Goal: Information Seeking & Learning: Learn about a topic

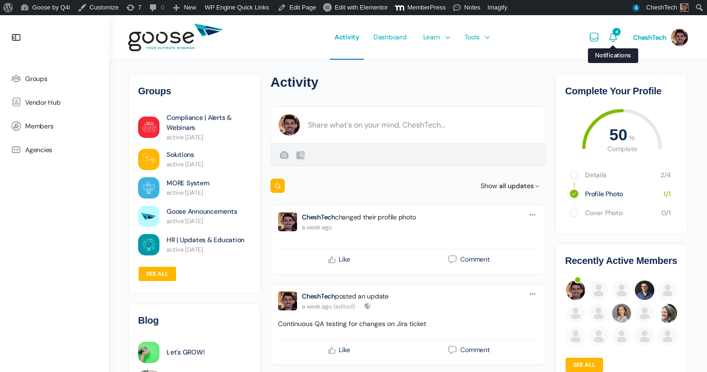
click at [613, 40] on span "4" at bounding box center [612, 37] width 11 height 11
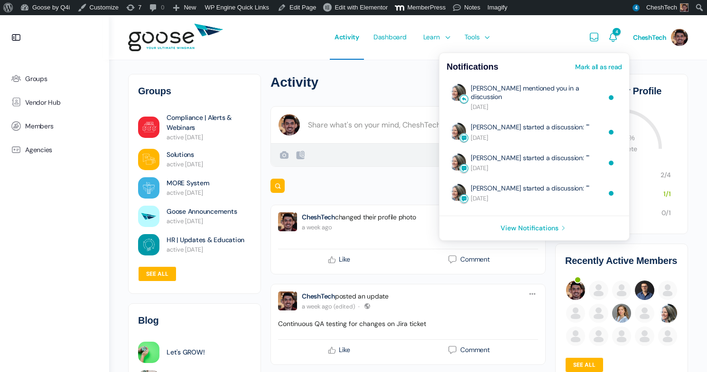
click at [613, 41] on icon "Notifications" at bounding box center [612, 37] width 11 height 11
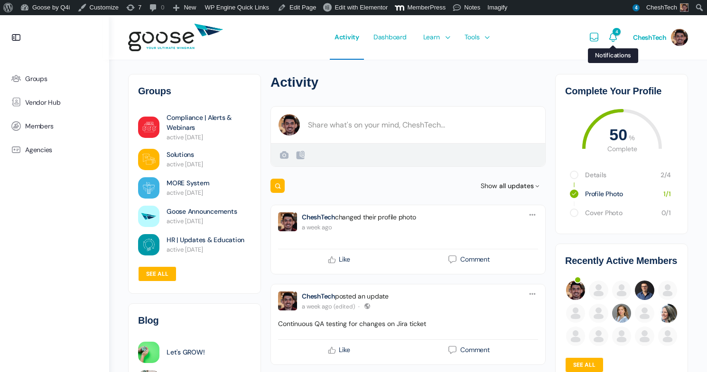
click at [613, 41] on icon "Notifications" at bounding box center [612, 37] width 11 height 11
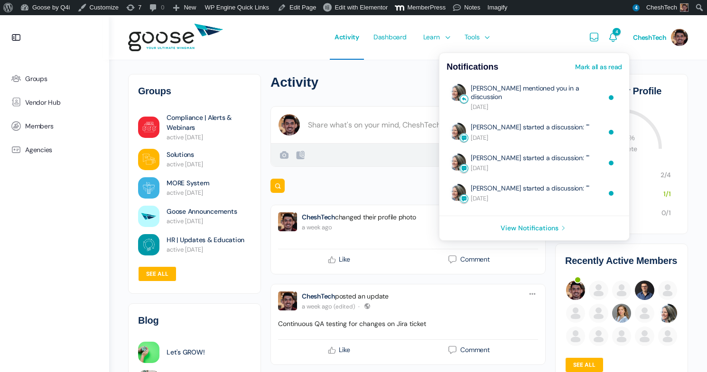
click at [602, 67] on link "Mark all as read" at bounding box center [598, 67] width 47 height 7
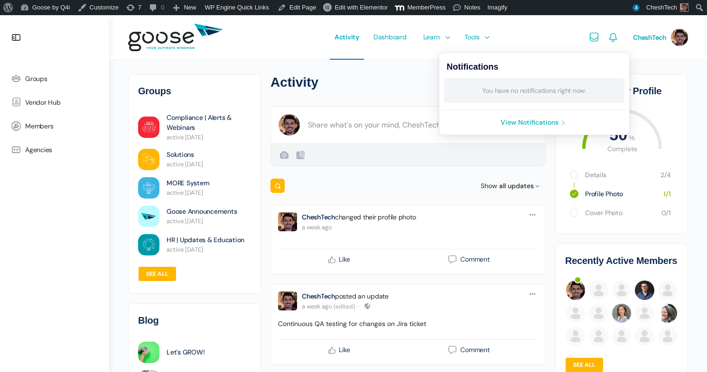
click at [546, 125] on link "View Notifications" at bounding box center [534, 123] width 190 height 24
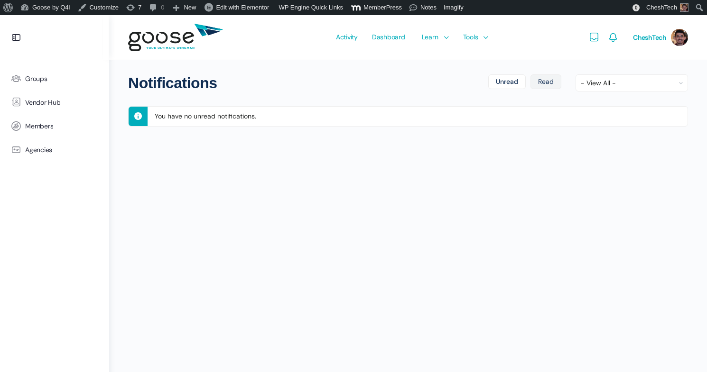
click at [544, 77] on link "Read" at bounding box center [545, 81] width 31 height 15
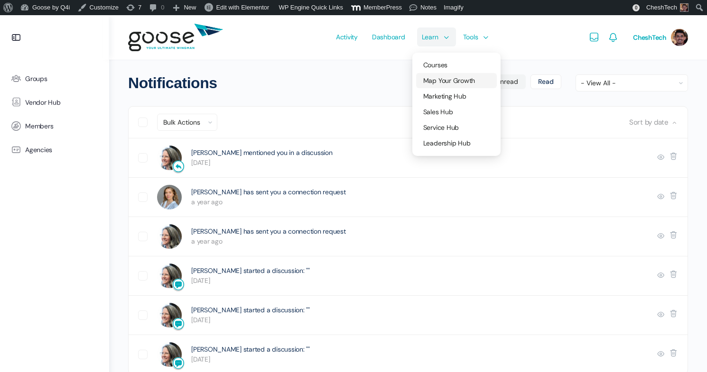
click at [447, 78] on span "Map Your Growth" at bounding box center [449, 80] width 52 height 9
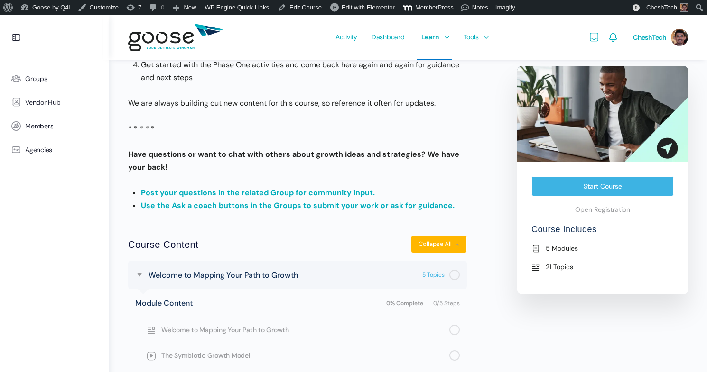
scroll to position [278, 0]
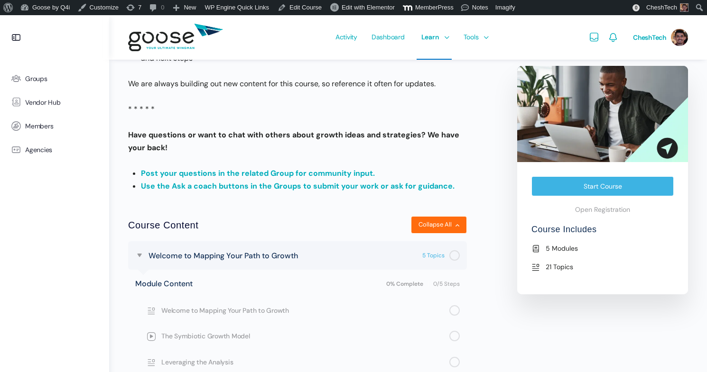
click at [417, 228] on button "Collapse All Modules" at bounding box center [439, 225] width 56 height 18
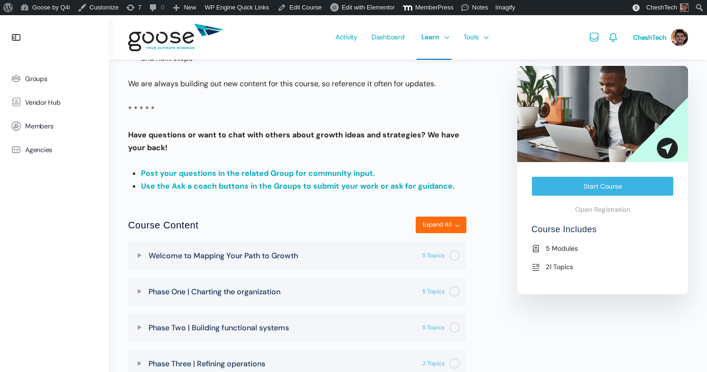
click at [417, 228] on button "Expand All Modules" at bounding box center [441, 225] width 52 height 18
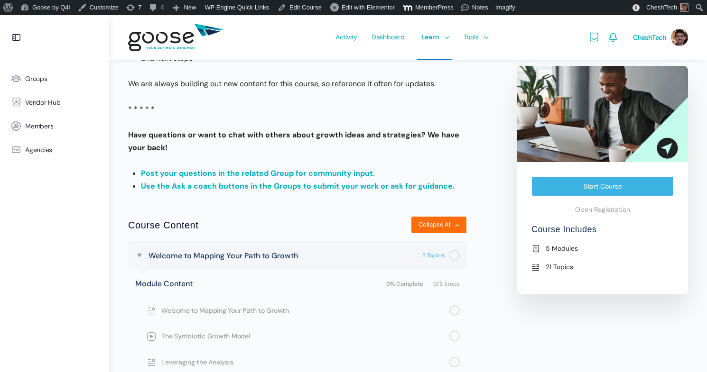
scroll to position [0, 0]
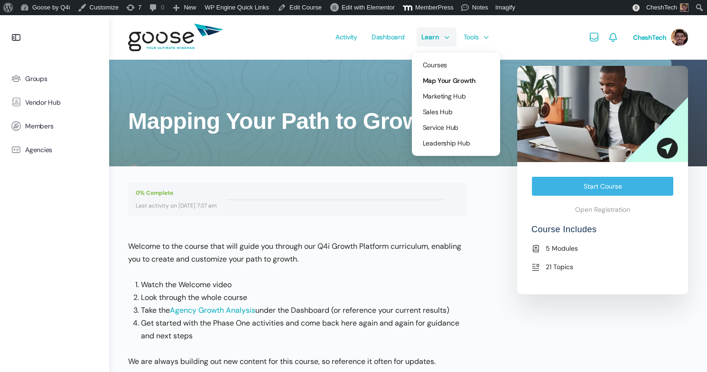
click at [437, 37] on span "Learn" at bounding box center [430, 37] width 18 height 45
click at [435, 62] on span "Courses" at bounding box center [435, 65] width 24 height 9
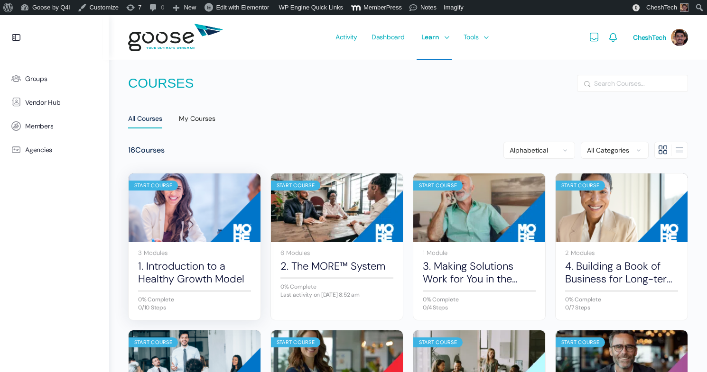
click at [242, 243] on div "3 Modules 1. Introduction to a Healthy Growth Model 0% Complete 0/10 Steps Open…" at bounding box center [195, 281] width 132 height 78
click at [204, 264] on link "1. Introduction to a Healthy Growth Model" at bounding box center [194, 273] width 113 height 26
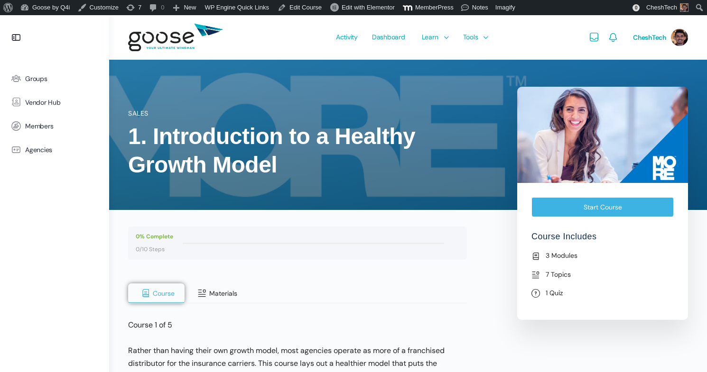
click at [219, 300] on button "Materials" at bounding box center [216, 294] width 63 height 20
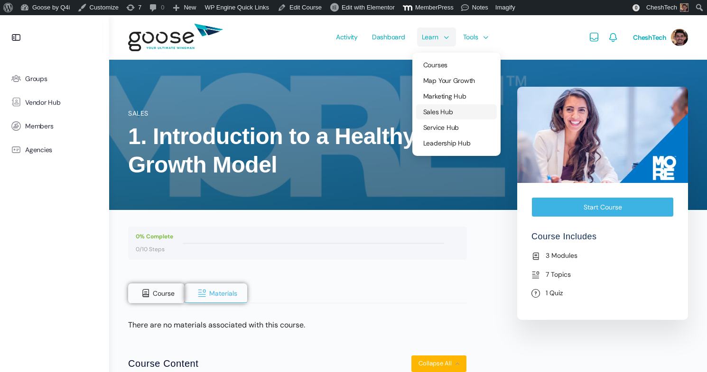
click at [432, 116] on link "Sales Hub" at bounding box center [456, 111] width 81 height 15
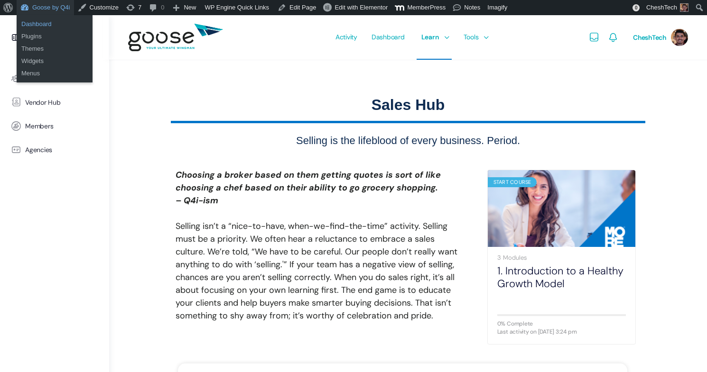
click at [56, 25] on link "Dashboard" at bounding box center [55, 24] width 76 height 12
